Goal: Transaction & Acquisition: Purchase product/service

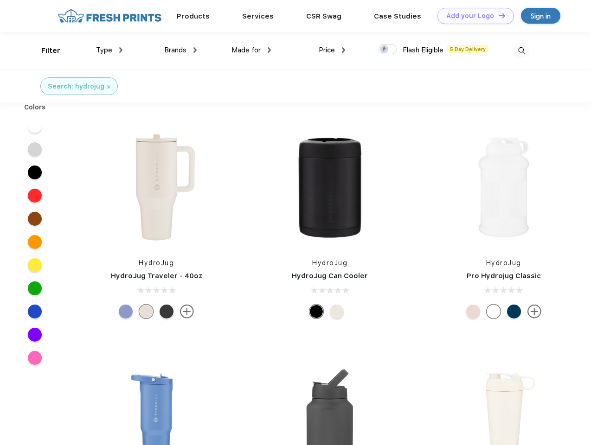
click at [472, 16] on link "Add your Logo Design Tool" at bounding box center [476, 16] width 77 height 16
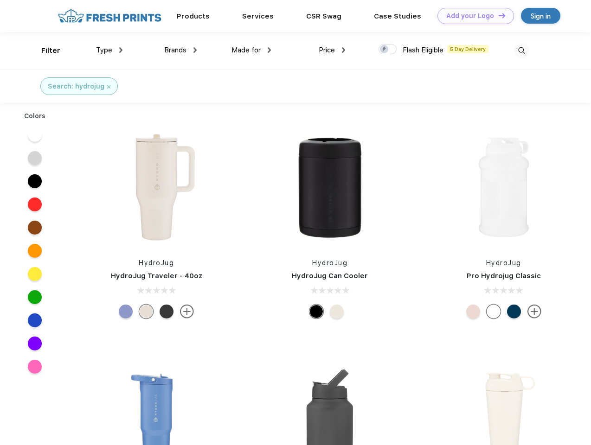
click at [0, 0] on div "Design Tool" at bounding box center [0, 0] width 0 height 0
click at [498, 15] on link "Add your Logo Design Tool" at bounding box center [476, 16] width 77 height 16
click at [45, 51] on div "Filter" at bounding box center [50, 50] width 19 height 11
click at [109, 50] on span "Type" at bounding box center [104, 50] width 16 height 8
click at [180, 50] on span "Brands" at bounding box center [175, 50] width 22 height 8
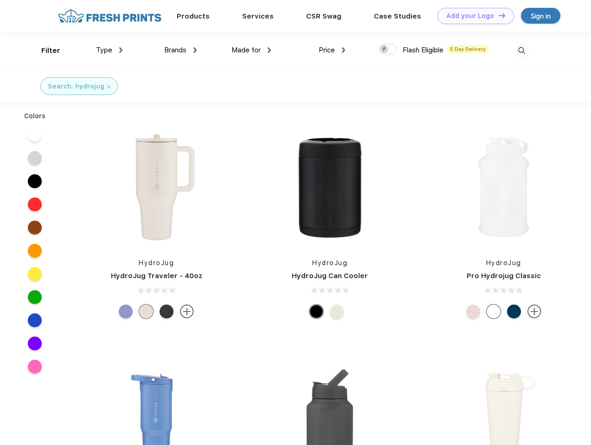
click at [251, 50] on span "Made for" at bounding box center [246, 50] width 29 height 8
click at [332, 50] on span "Price" at bounding box center [327, 50] width 16 height 8
click at [388, 50] on div at bounding box center [388, 49] width 18 height 10
click at [385, 50] on input "checkbox" at bounding box center [382, 47] width 6 height 6
click at [521, 51] on img at bounding box center [521, 50] width 15 height 15
